Goal: Transaction & Acquisition: Purchase product/service

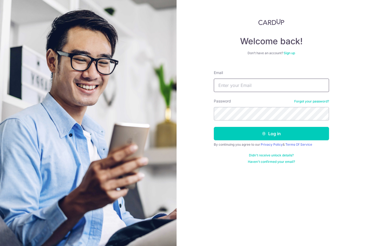
type input "Limbaoan@yahoo.com.sg"
click at [271, 134] on button "Log in" at bounding box center [271, 133] width 115 height 13
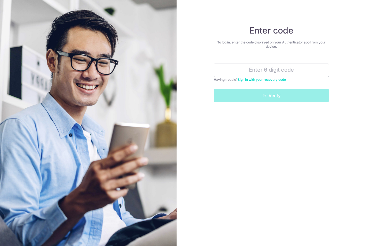
click at [271, 73] on input "text" at bounding box center [271, 70] width 115 height 13
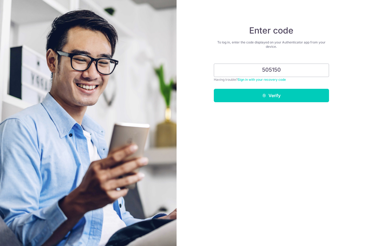
type input "505150"
click at [293, 98] on button "Verify" at bounding box center [271, 95] width 115 height 13
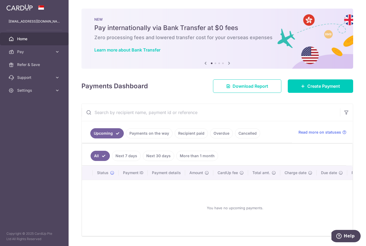
click at [330, 89] on span "Create Payment" at bounding box center [324, 86] width 33 height 6
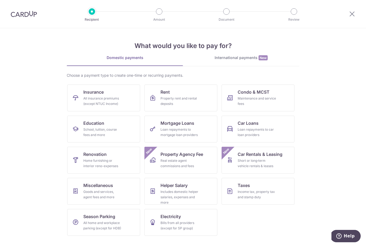
click at [255, 194] on div "Income tax, property tax and stamp duty" at bounding box center [257, 194] width 39 height 11
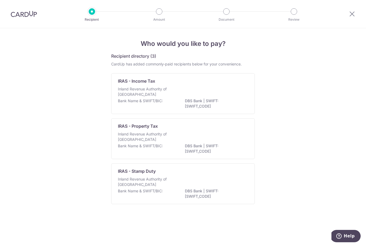
click at [230, 143] on div "Inland Revenue Authority of [GEOGRAPHIC_DATA]" at bounding box center [183, 137] width 130 height 12
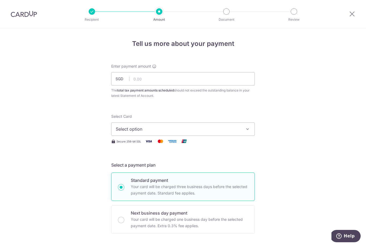
scroll to position [5, 0]
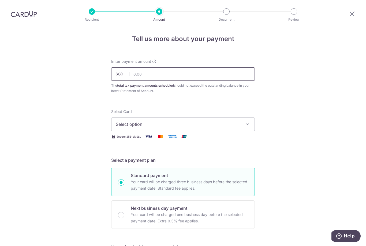
click at [150, 73] on input "text" at bounding box center [183, 73] width 144 height 13
click at [180, 127] on span "Select option" at bounding box center [178, 124] width 125 height 6
type input "1,101.56"
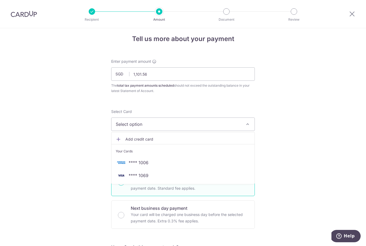
click at [173, 179] on span "**** 1069" at bounding box center [183, 175] width 135 height 6
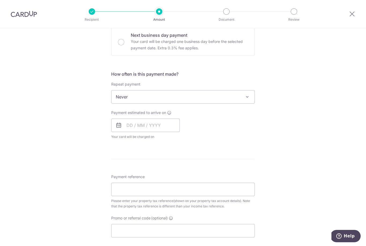
scroll to position [189, 0]
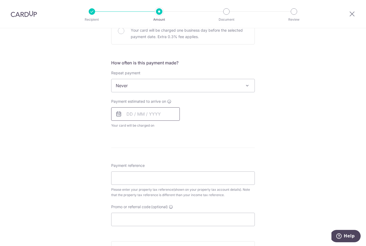
click at [127, 120] on input "text" at bounding box center [145, 113] width 69 height 13
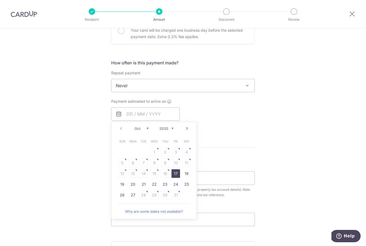
click at [177, 178] on link "17" at bounding box center [176, 173] width 9 height 9
type input "17/10/2025"
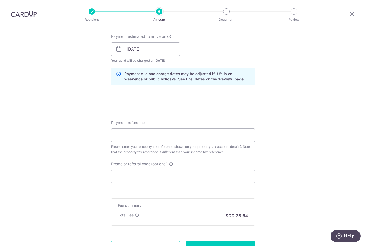
scroll to position [263, 0]
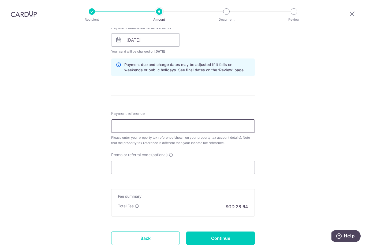
click at [144, 132] on input "Payment reference" at bounding box center [183, 125] width 144 height 13
click at [130, 133] on input "Payment reference" at bounding box center [183, 125] width 144 height 13
paste input "OCBCTAX1"
type input "O"
click at [134, 171] on input "Promo or referral code (optional)" at bounding box center [183, 167] width 144 height 13
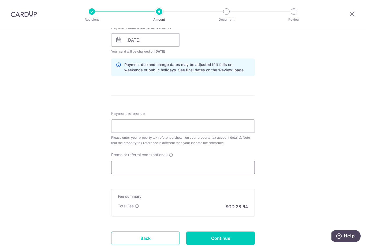
click at [127, 171] on input "Promo or referral code (optional)" at bounding box center [183, 167] width 144 height 13
paste input "OCBCTAX173"
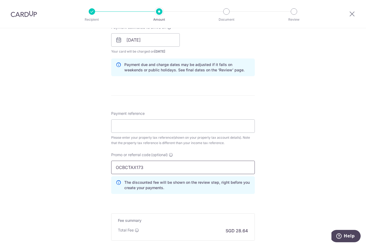
type input "OCBCTAX173"
click at [140, 126] on input "Payment reference" at bounding box center [183, 125] width 144 height 13
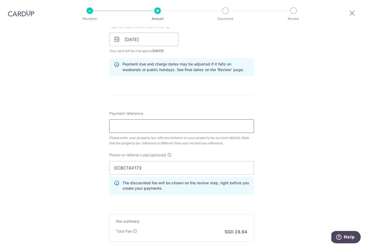
scroll to position [7, 0]
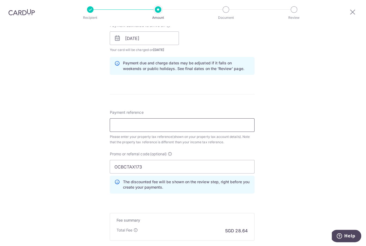
click at [132, 123] on input "Payment reference" at bounding box center [183, 125] width 144 height 13
paste input "0705215N"
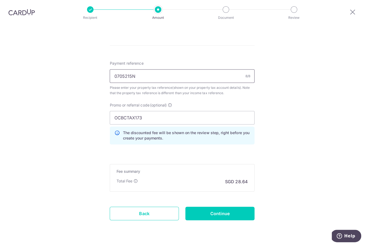
scroll to position [311, 0]
type input "0705215N"
click at [233, 207] on input "Continue" at bounding box center [220, 213] width 69 height 13
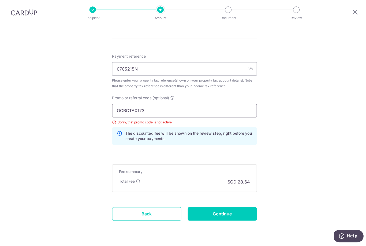
click at [161, 105] on input "OCBCTAX173" at bounding box center [183, 111] width 144 height 13
type input "O"
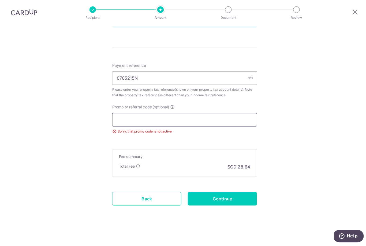
scroll to position [295, 0]
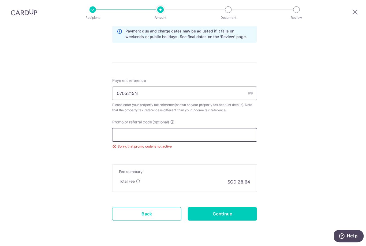
type input "V"
paste input "VTAX25ONE"
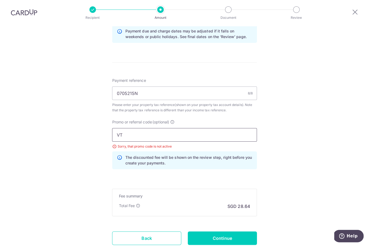
type input "V"
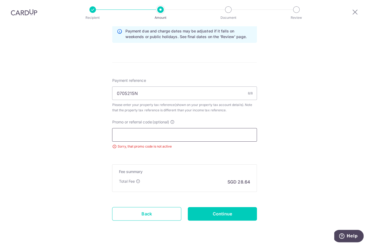
click at [136, 129] on input "Promo or referral code (optional)" at bounding box center [183, 135] width 144 height 13
paste input "OCBC195"
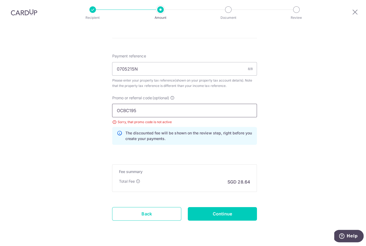
scroll to position [319, 0]
type input "OCBC195"
click at [239, 207] on input "Continue" at bounding box center [220, 213] width 69 height 13
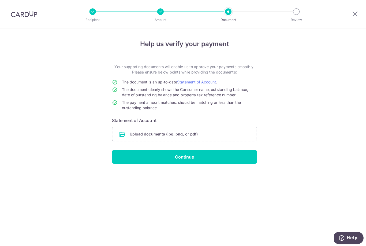
click at [173, 133] on input "file" at bounding box center [183, 133] width 143 height 14
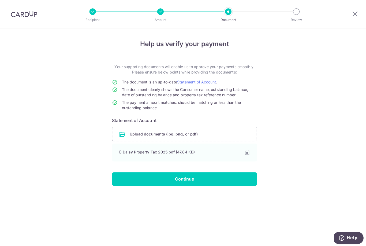
click at [201, 181] on input "Continue" at bounding box center [183, 177] width 144 height 13
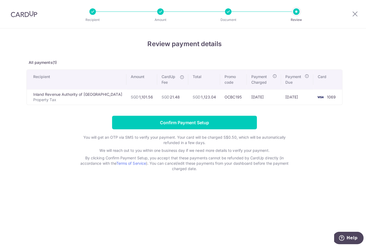
click at [120, 181] on div "Review payment details All payments(1) Recipient Amount CardUp Fee Total Promo …" at bounding box center [183, 137] width 366 height 218
click at [125, 123] on input "Confirm Payment Setup" at bounding box center [183, 121] width 144 height 13
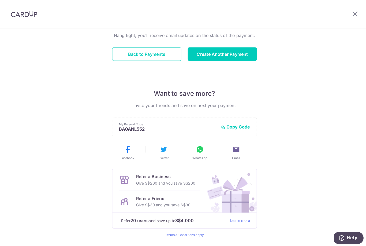
scroll to position [54, 0]
